Goal: Transaction & Acquisition: Book appointment/travel/reservation

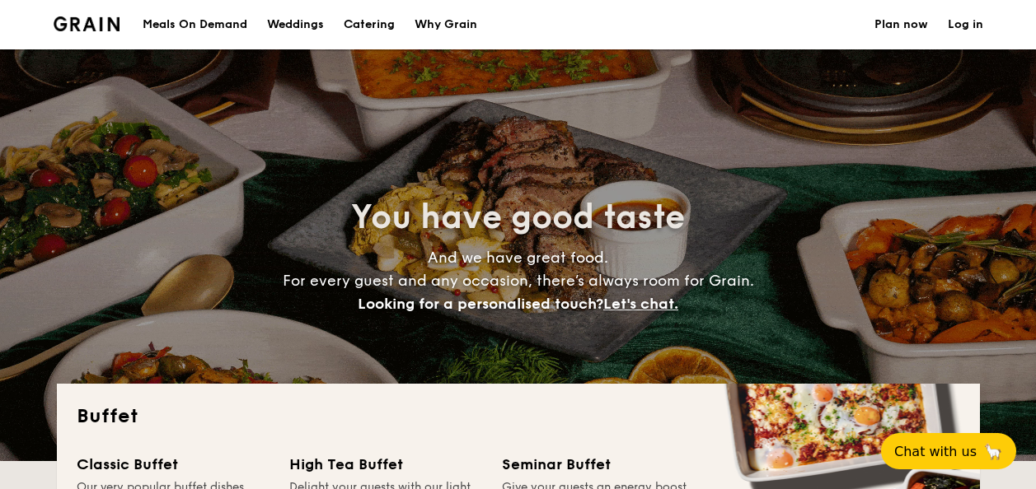
select select
click at [994, 450] on span "🦙" at bounding box center [995, 452] width 21 height 20
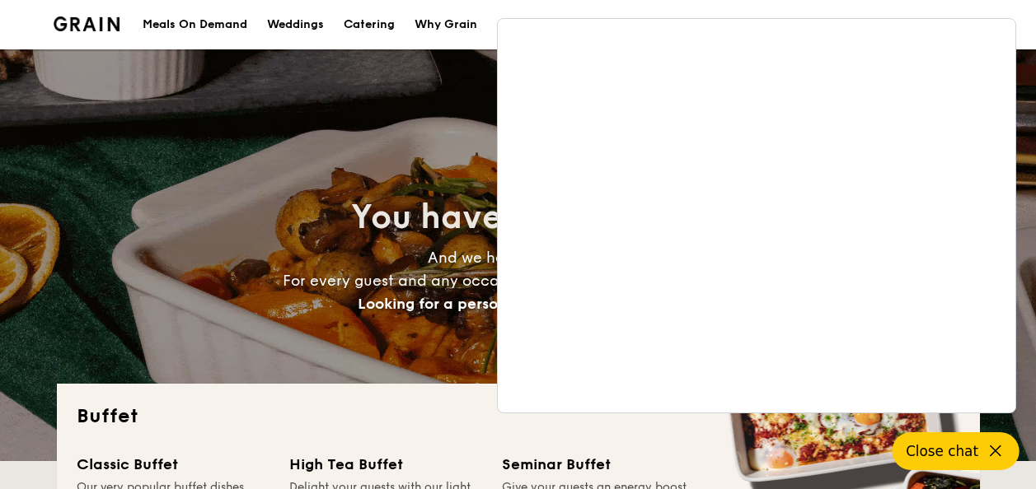
click at [455, 250] on span "And we have great food. For every guest and any occasion, there’s always room f…" at bounding box center [518, 281] width 471 height 64
click at [443, 152] on div "You have good taste And we have great food. For every guest and any occasion, t…" at bounding box center [518, 255] width 923 height 412
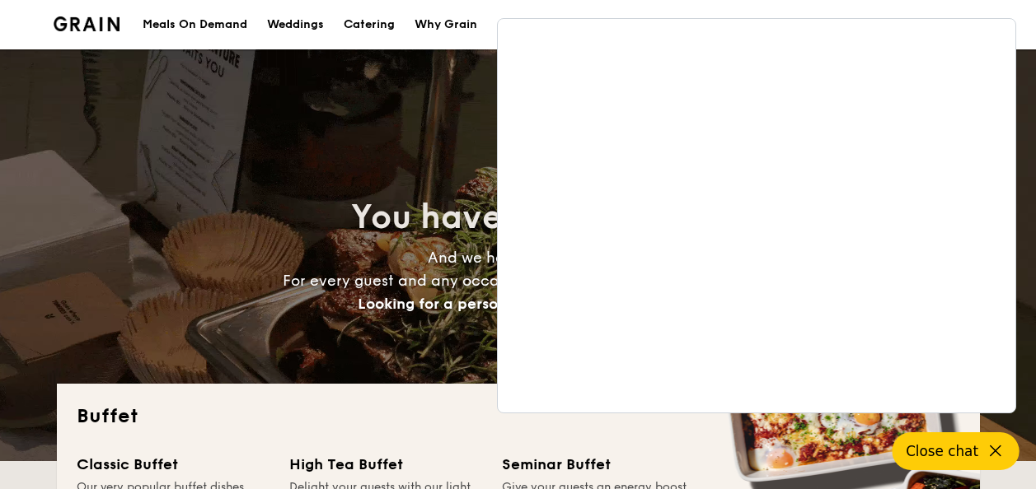
click at [990, 458] on button "Close chat" at bounding box center [955, 452] width 127 height 38
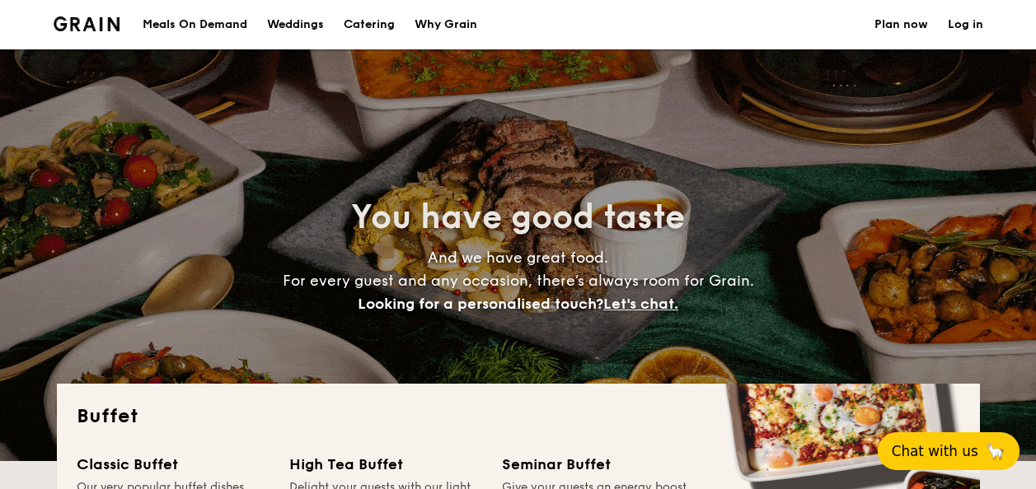
drag, startPoint x: 1003, startPoint y: 460, endPoint x: 610, endPoint y: 266, distance: 437.3
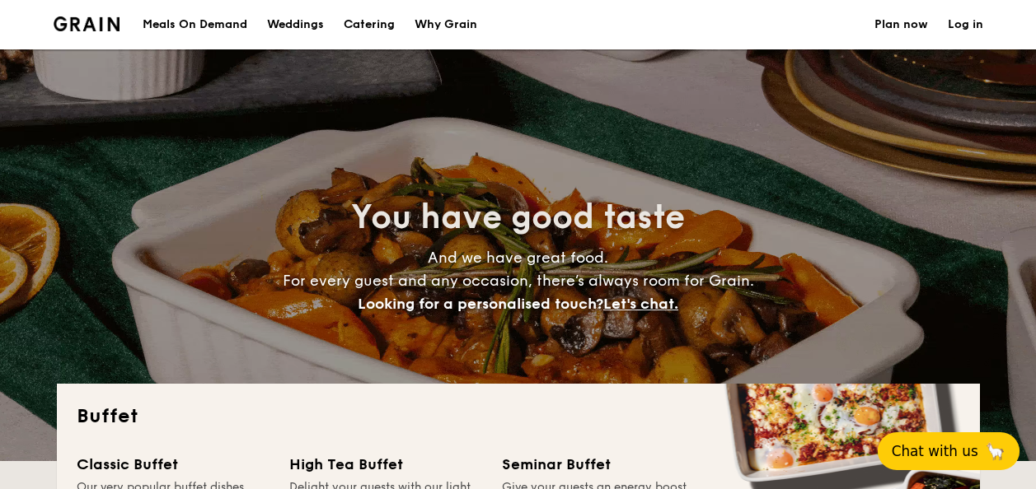
click at [907, 39] on link "Plan now" at bounding box center [901, 24] width 54 height 49
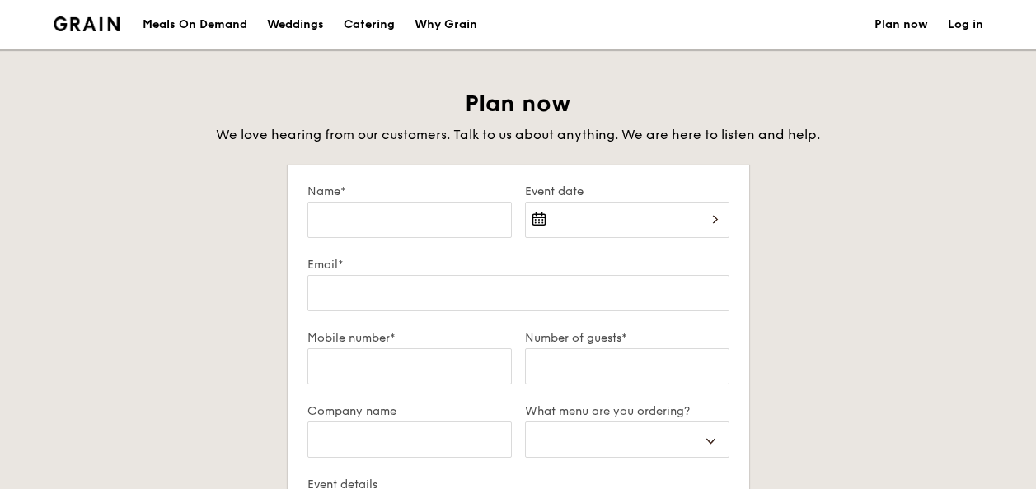
select select
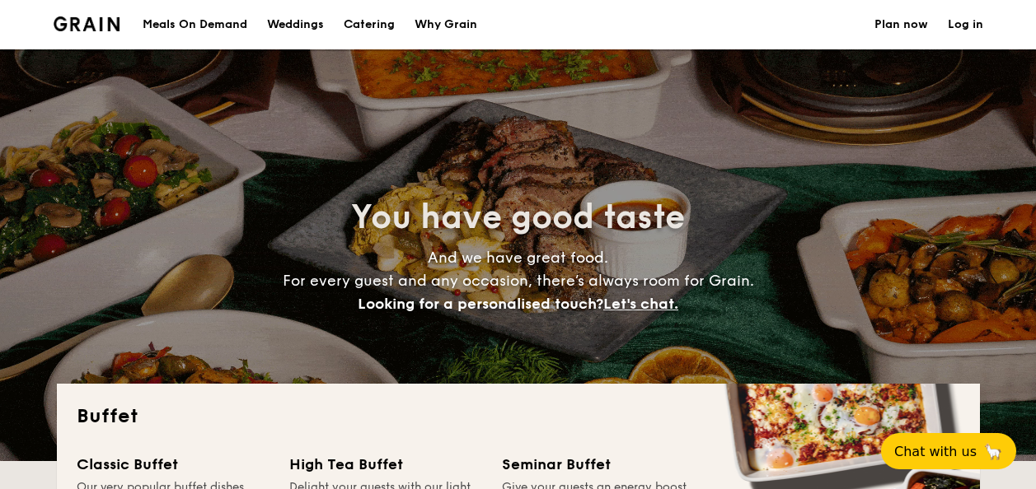
select select
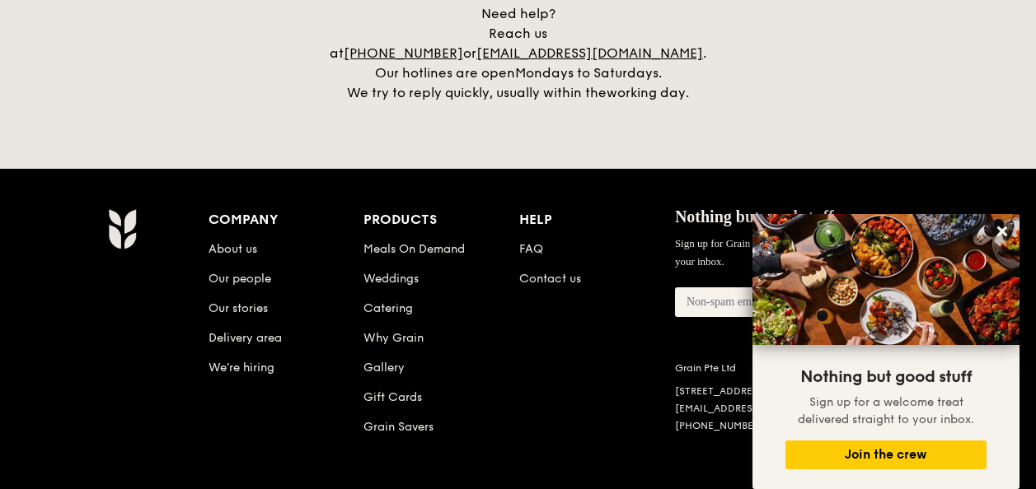
scroll to position [3526, 0]
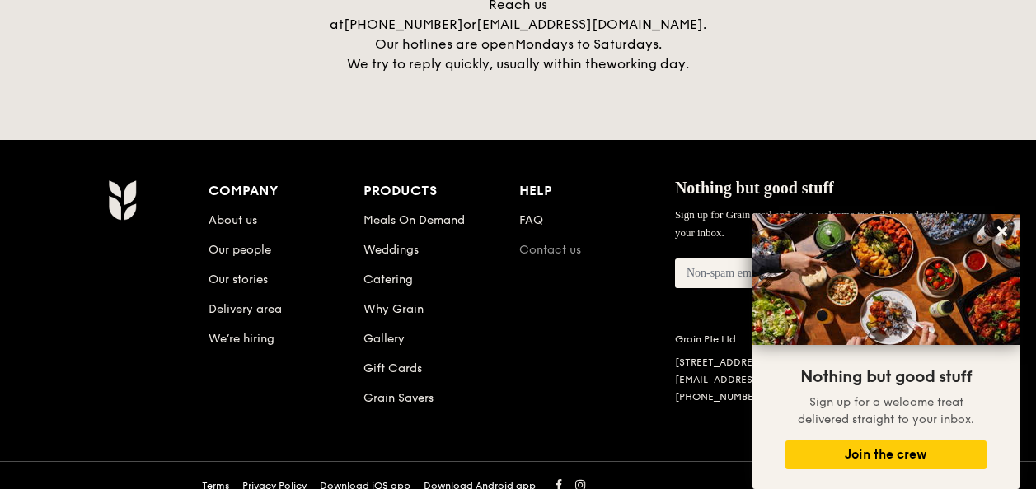
click at [564, 232] on li "Contact us" at bounding box center [597, 247] width 156 height 30
click at [564, 243] on link "Contact us" at bounding box center [550, 250] width 62 height 14
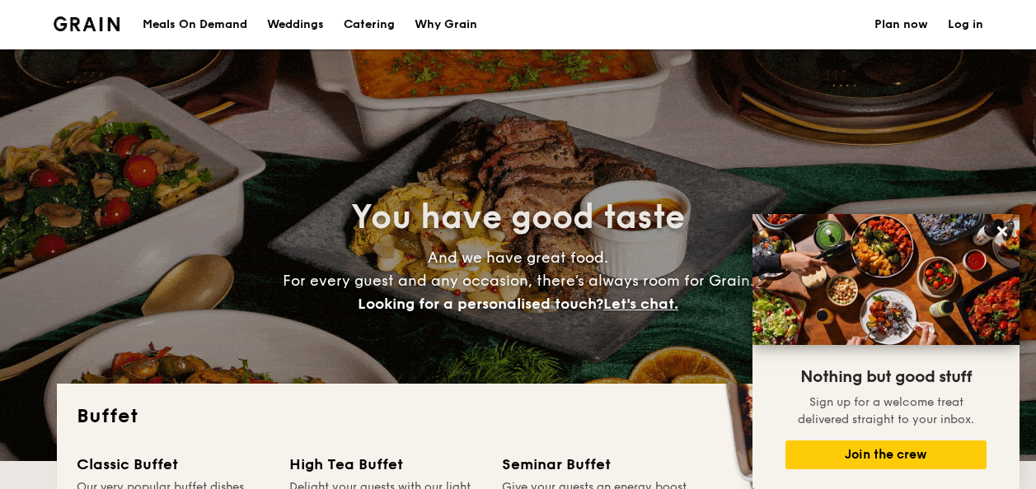
select select
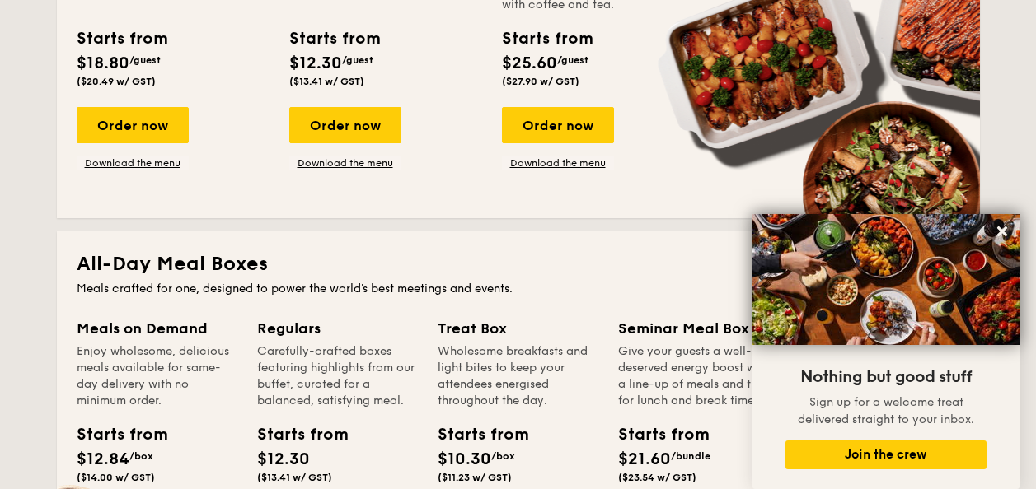
scroll to position [282, 0]
